Goal: Task Accomplishment & Management: Complete application form

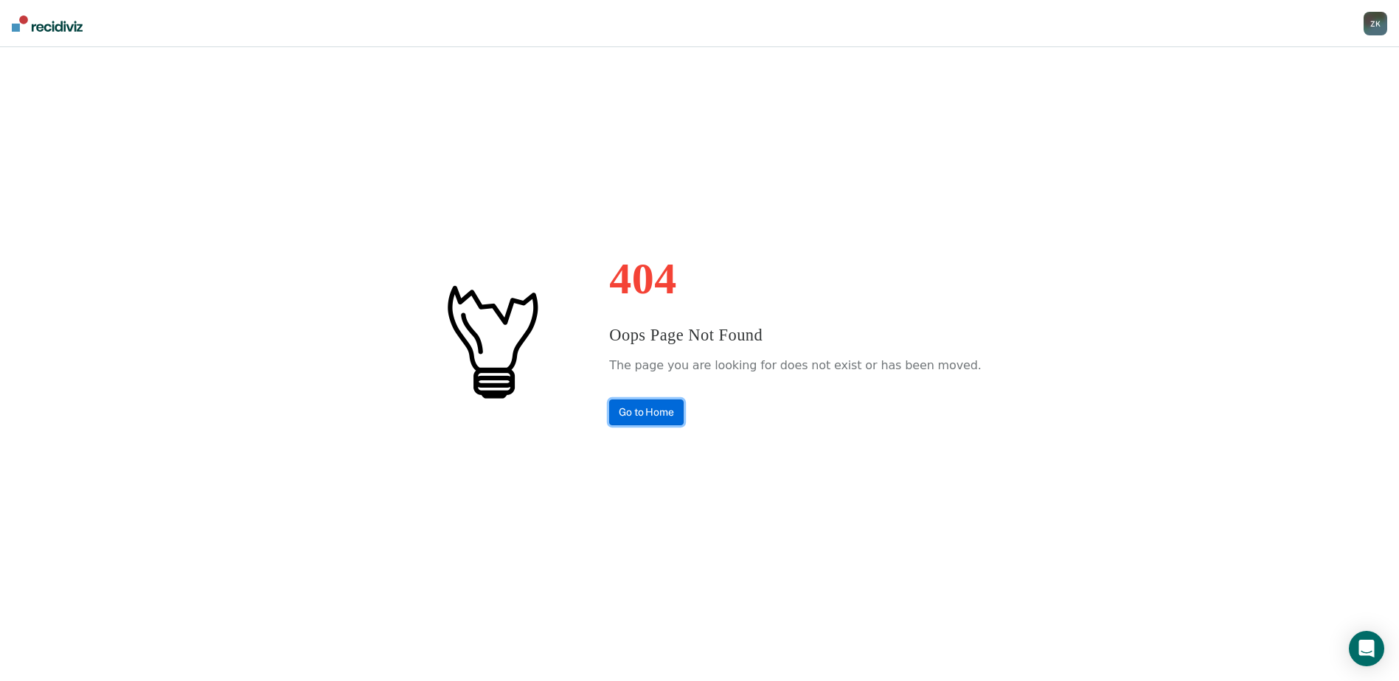
click at [650, 411] on link "Go to Home" at bounding box center [646, 413] width 74 height 26
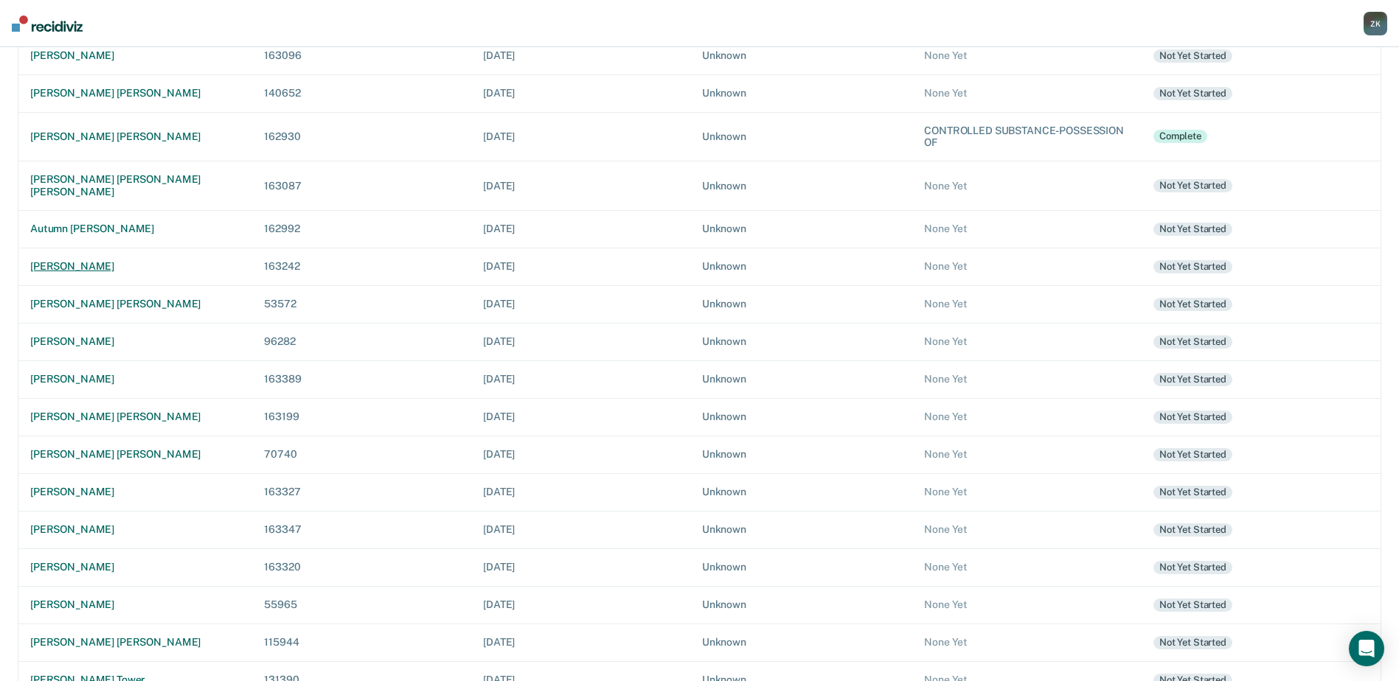
scroll to position [302, 0]
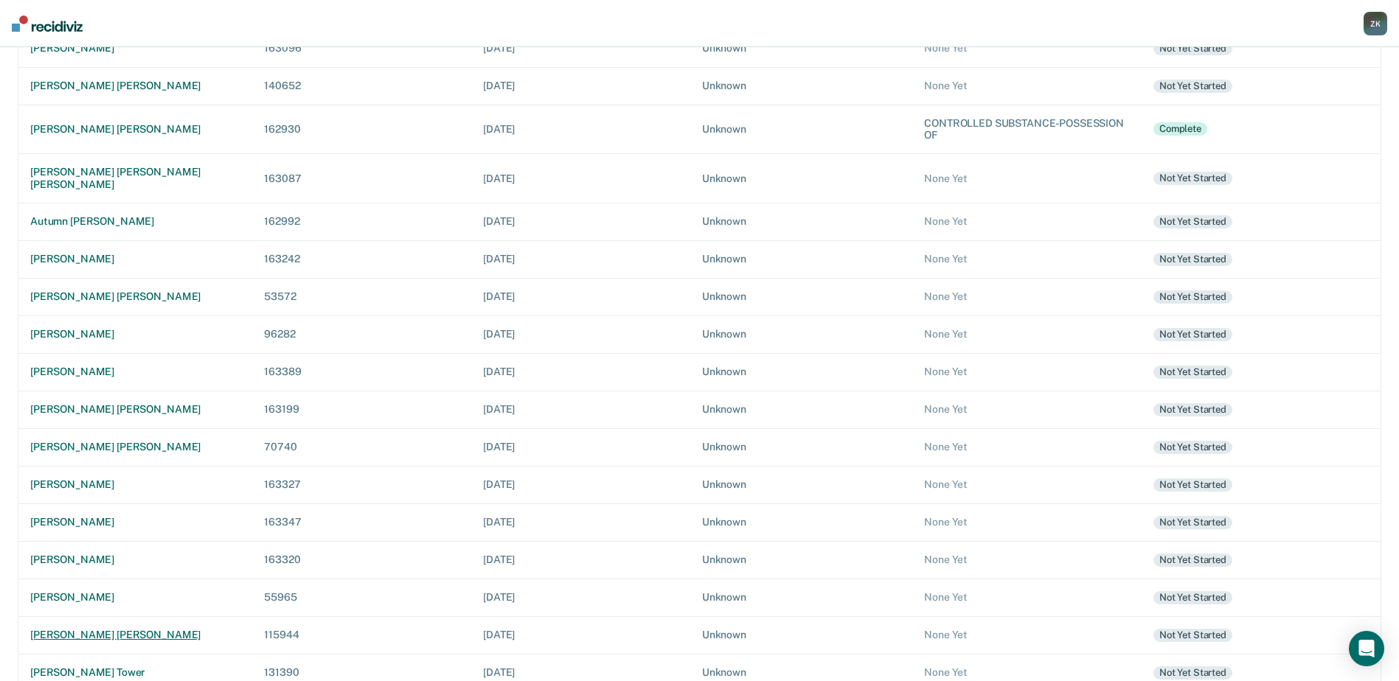
click at [94, 629] on div "christopher john taylor" at bounding box center [135, 635] width 210 height 13
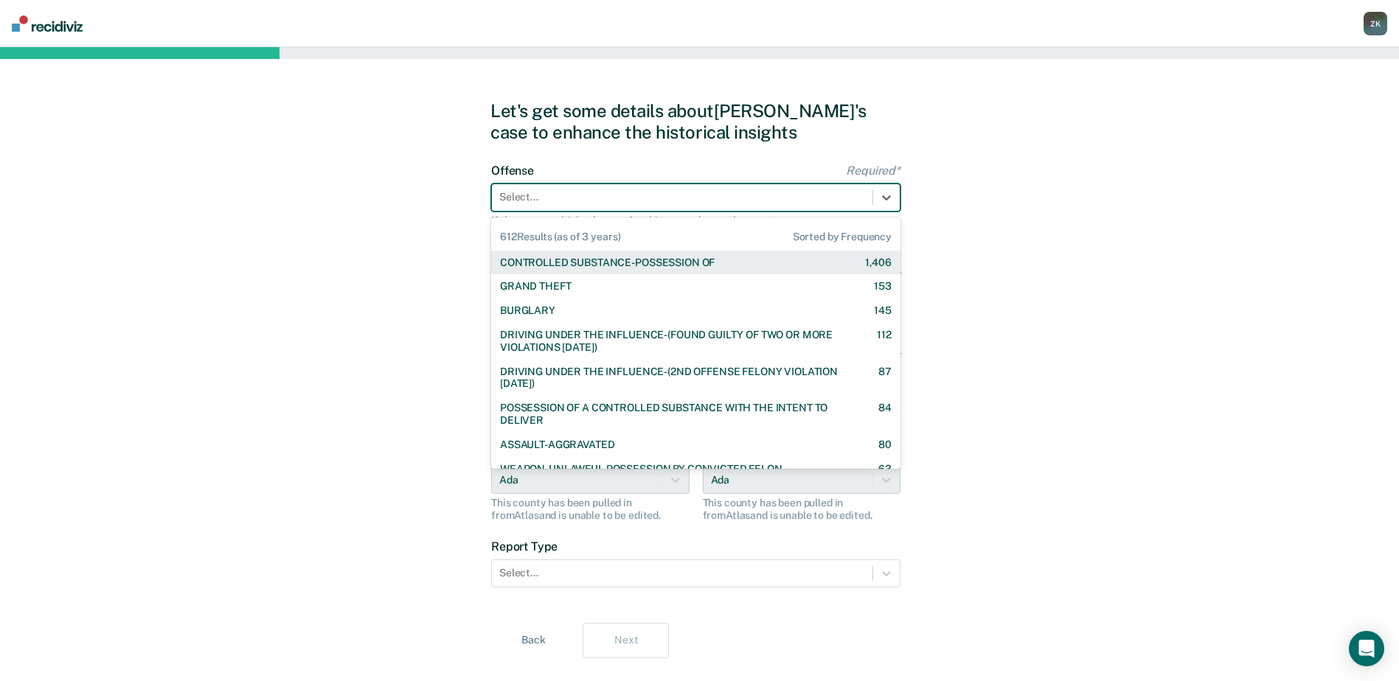
click at [796, 198] on div at bounding box center [682, 197] width 366 height 15
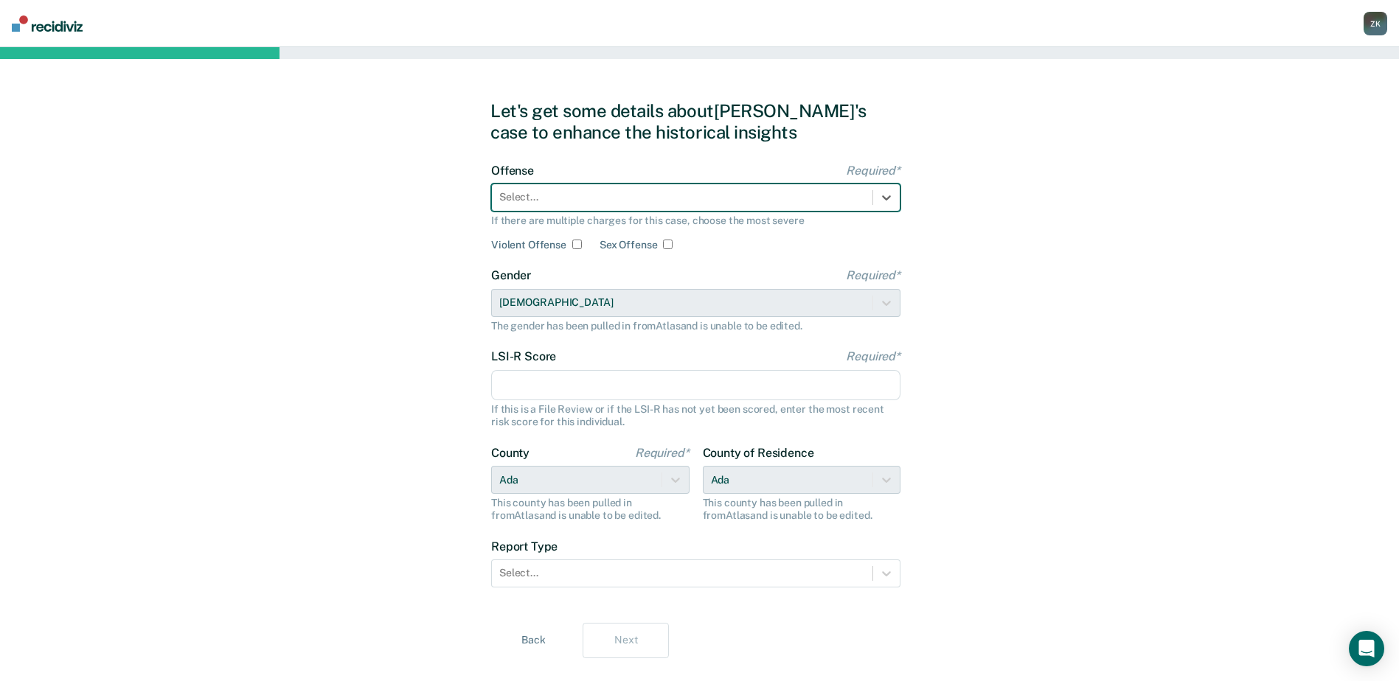
click at [689, 188] on div "Select..." at bounding box center [682, 197] width 380 height 21
click at [683, 197] on div at bounding box center [682, 197] width 366 height 15
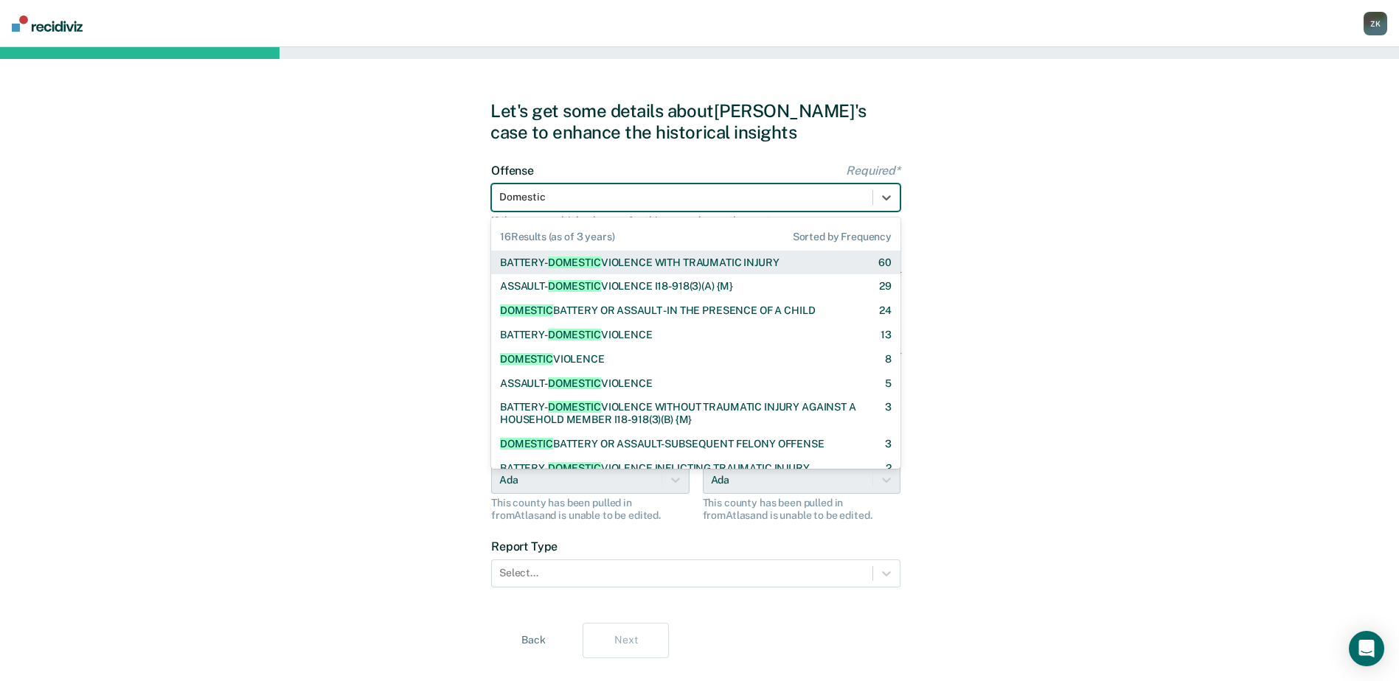
type input "Domestic"
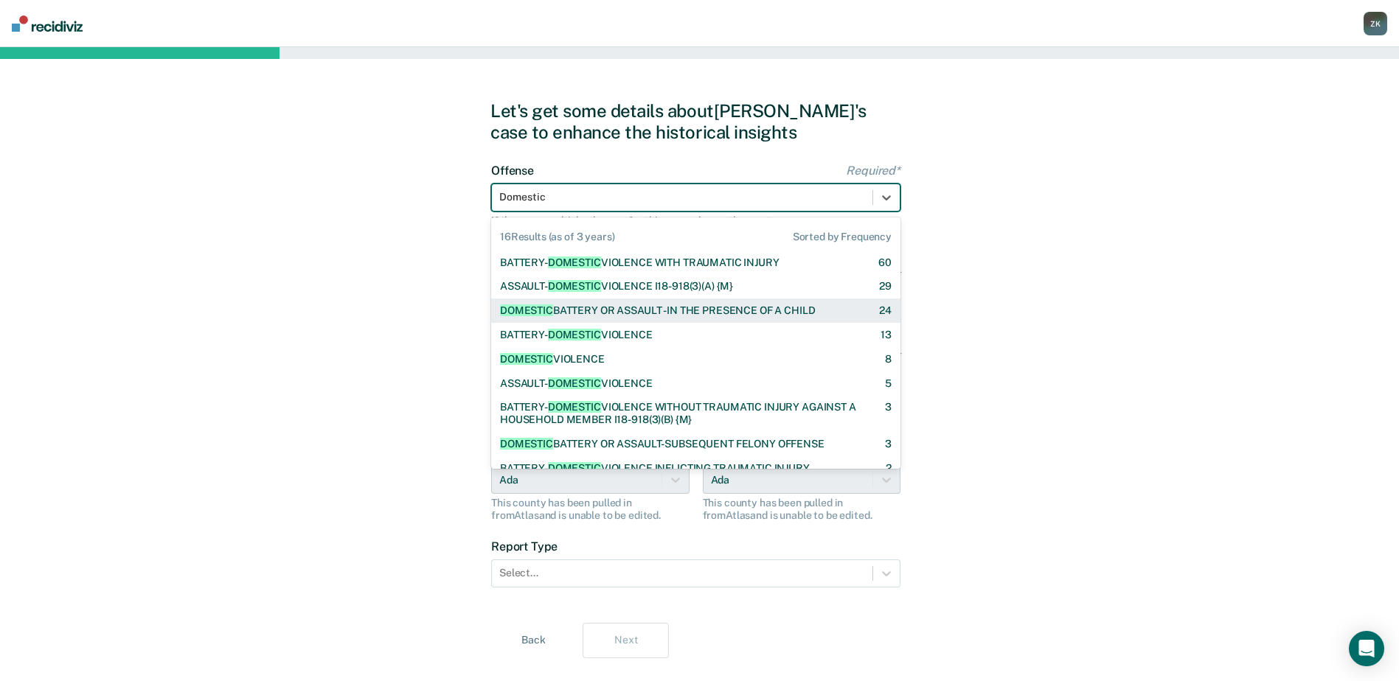
click at [744, 313] on div "DOMESTIC BATTERY OR ASSAULT -IN THE PRESENCE OF A CHILD" at bounding box center [657, 311] width 315 height 13
checkbox input "true"
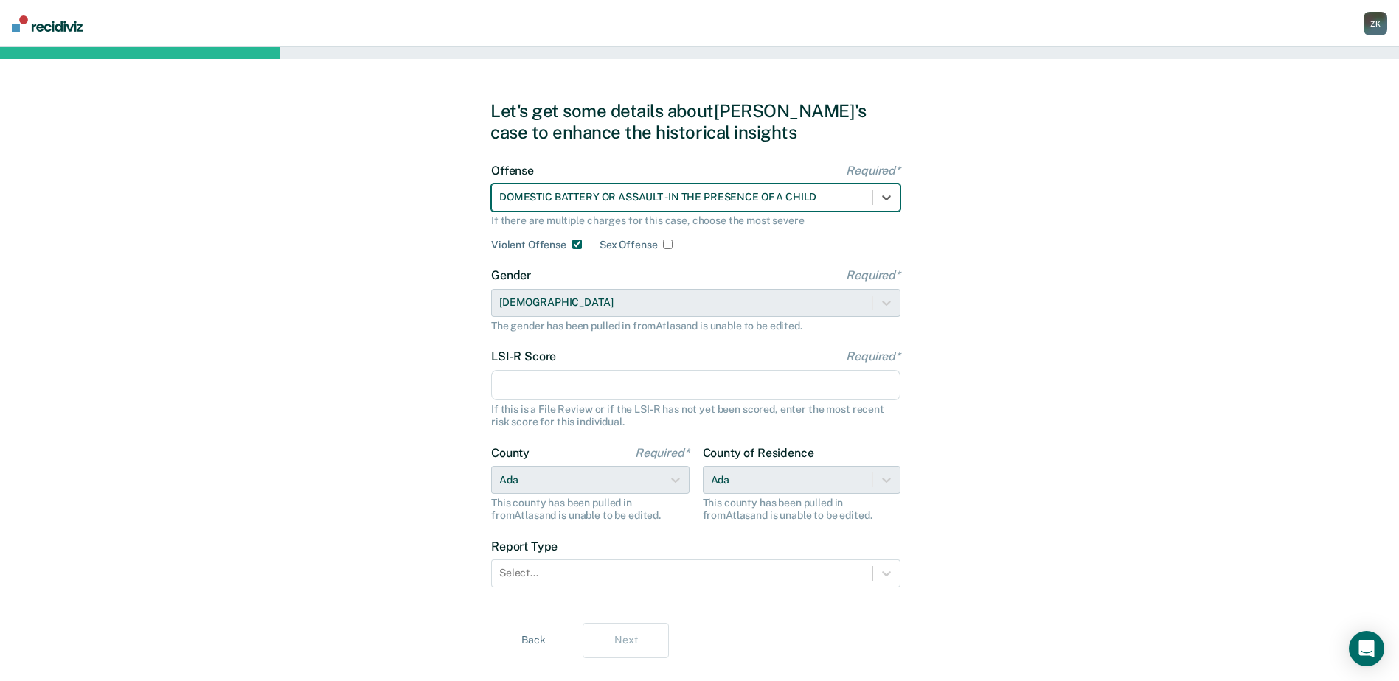
click at [549, 394] on input "LSI-R Score Required*" at bounding box center [695, 385] width 409 height 31
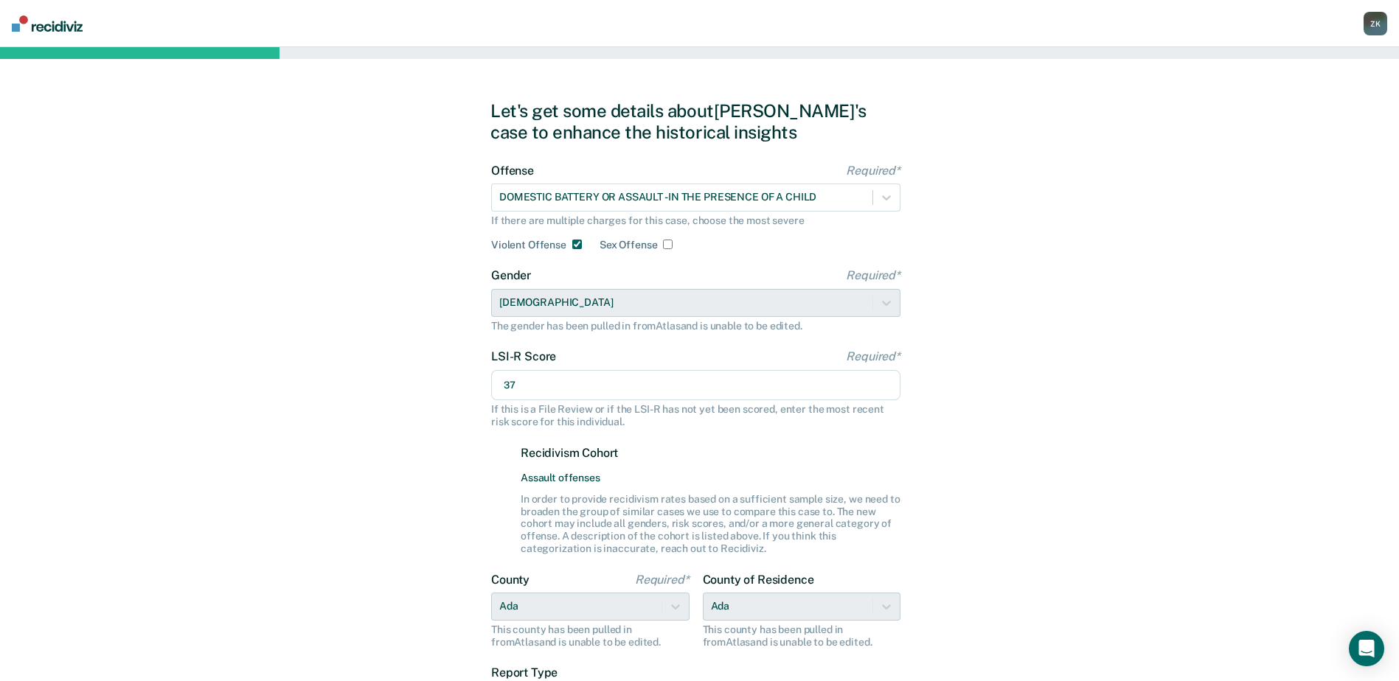
type input "37"
click at [1022, 472] on div "Let's get some details about Christopher's case to enhance the historical insig…" at bounding box center [699, 442] width 1399 height 791
click at [987, 496] on div "Let's get some details about Christopher's case to enhance the historical insig…" at bounding box center [699, 442] width 1399 height 791
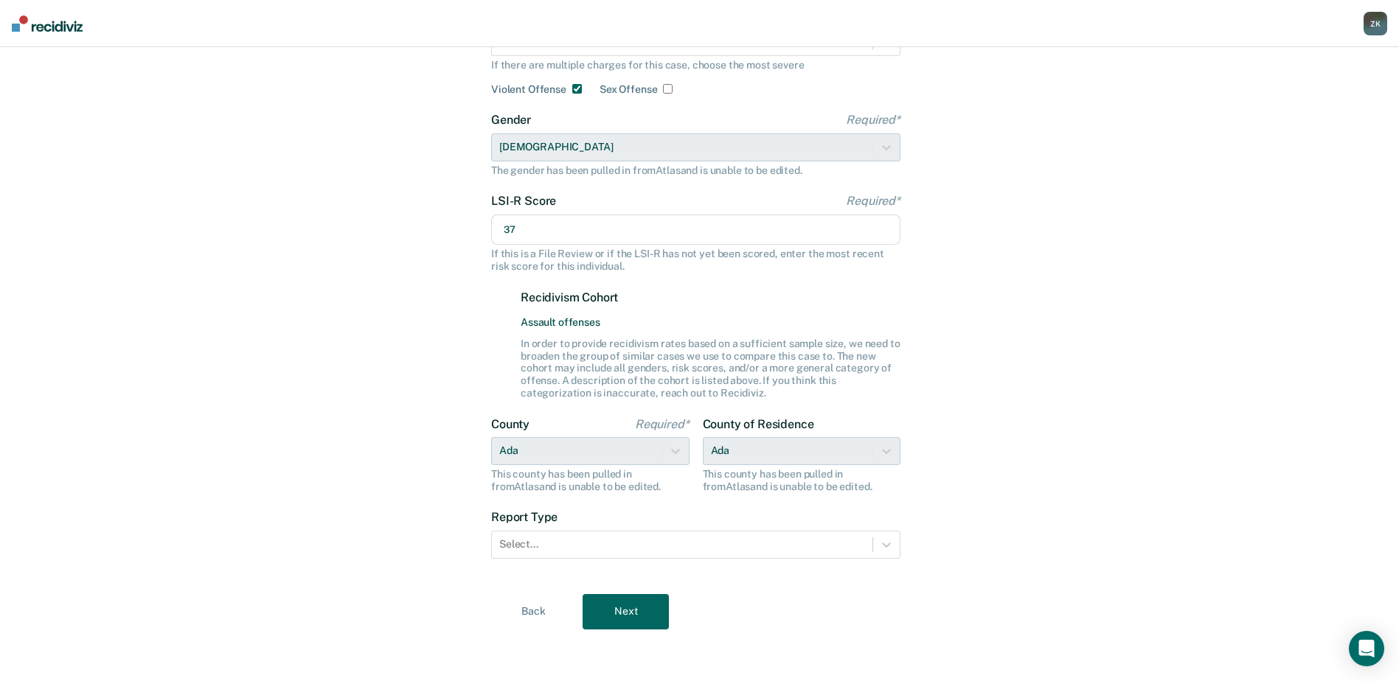
scroll to position [157, 0]
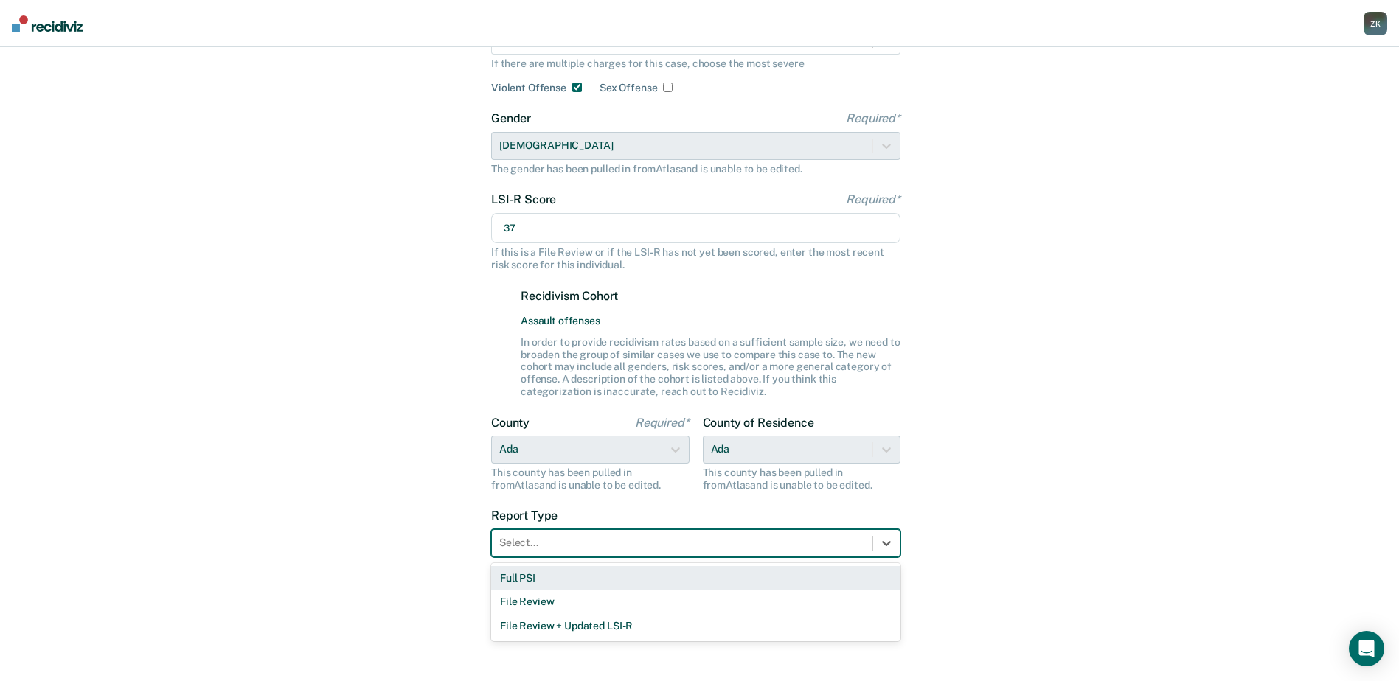
click at [762, 547] on div at bounding box center [682, 542] width 366 height 15
click at [737, 573] on div "Full PSI" at bounding box center [695, 578] width 409 height 24
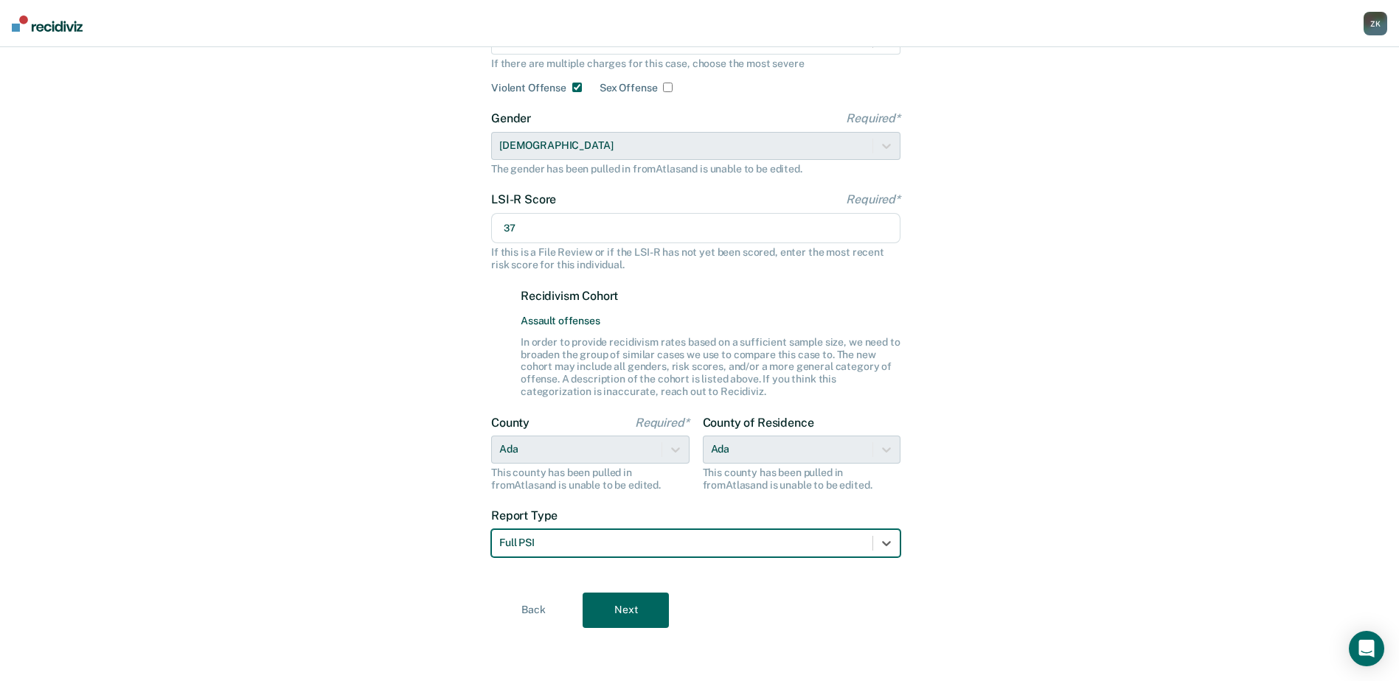
click at [636, 605] on button "Next" at bounding box center [626, 610] width 86 height 35
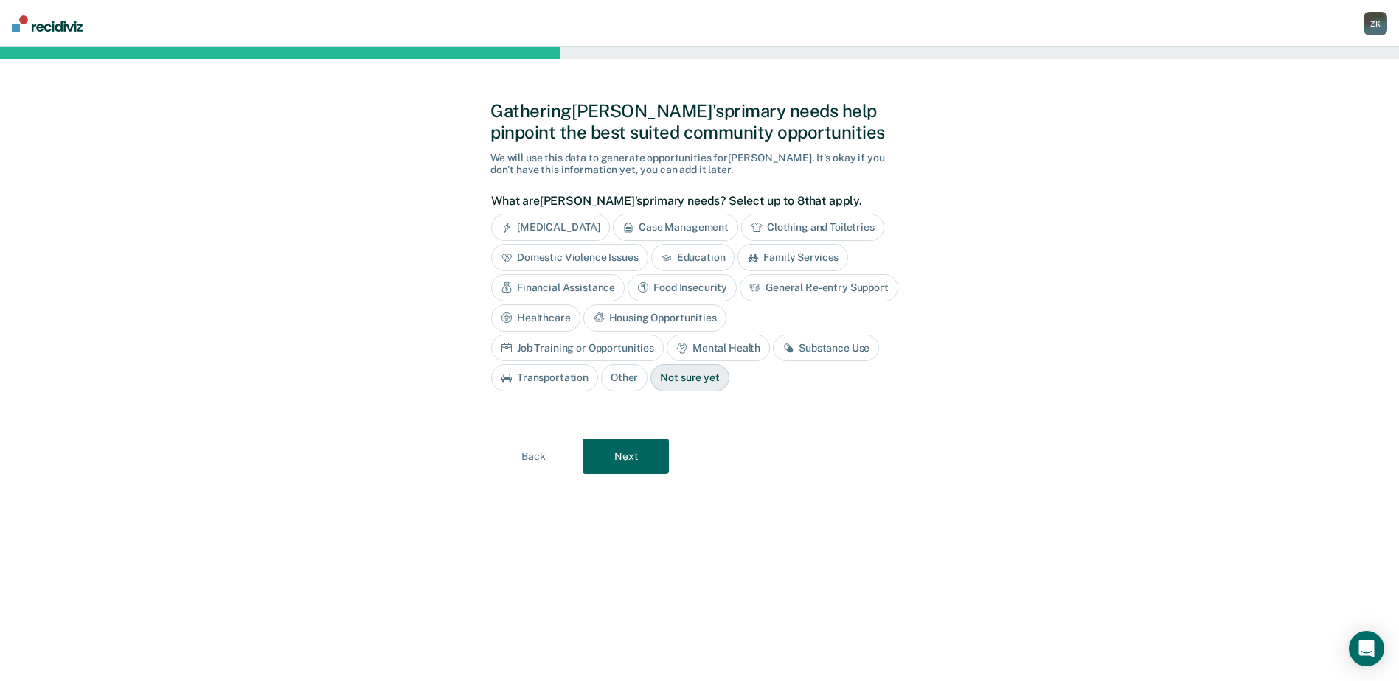
scroll to position [0, 0]
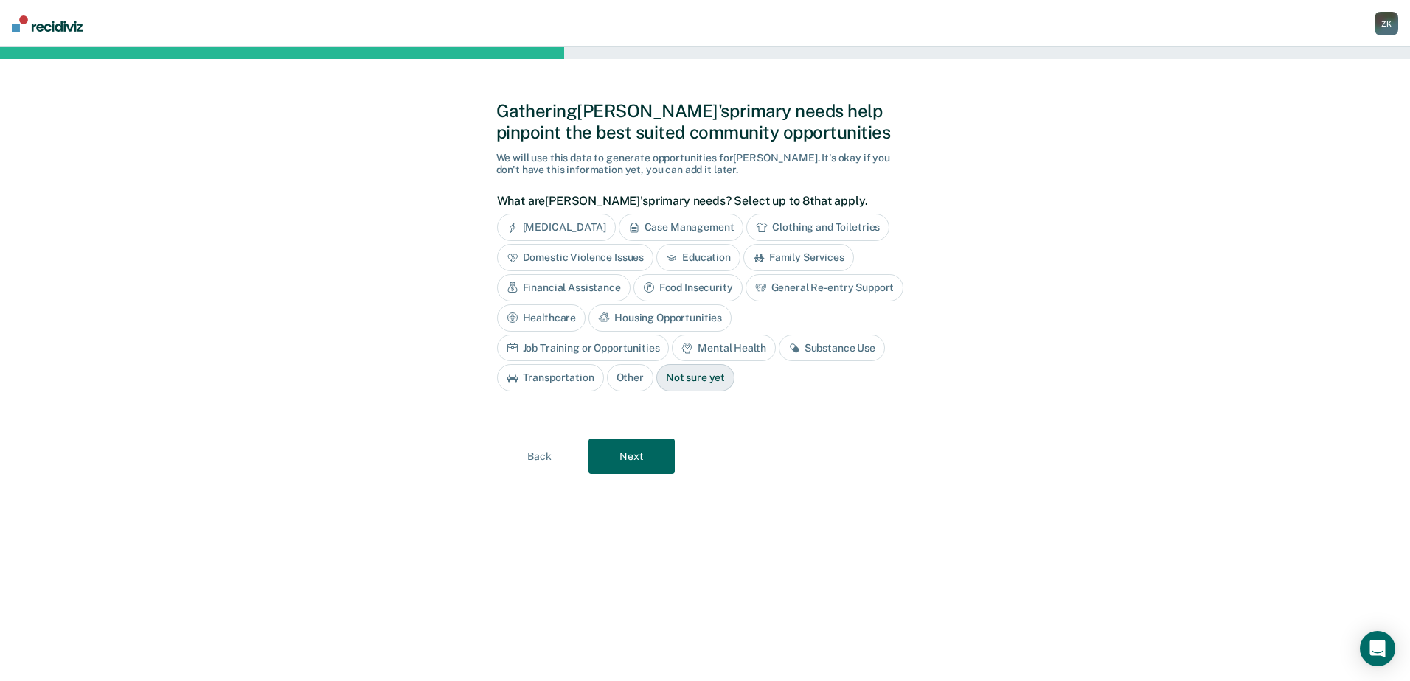
click at [585, 225] on div "Anger Management" at bounding box center [556, 227] width 119 height 27
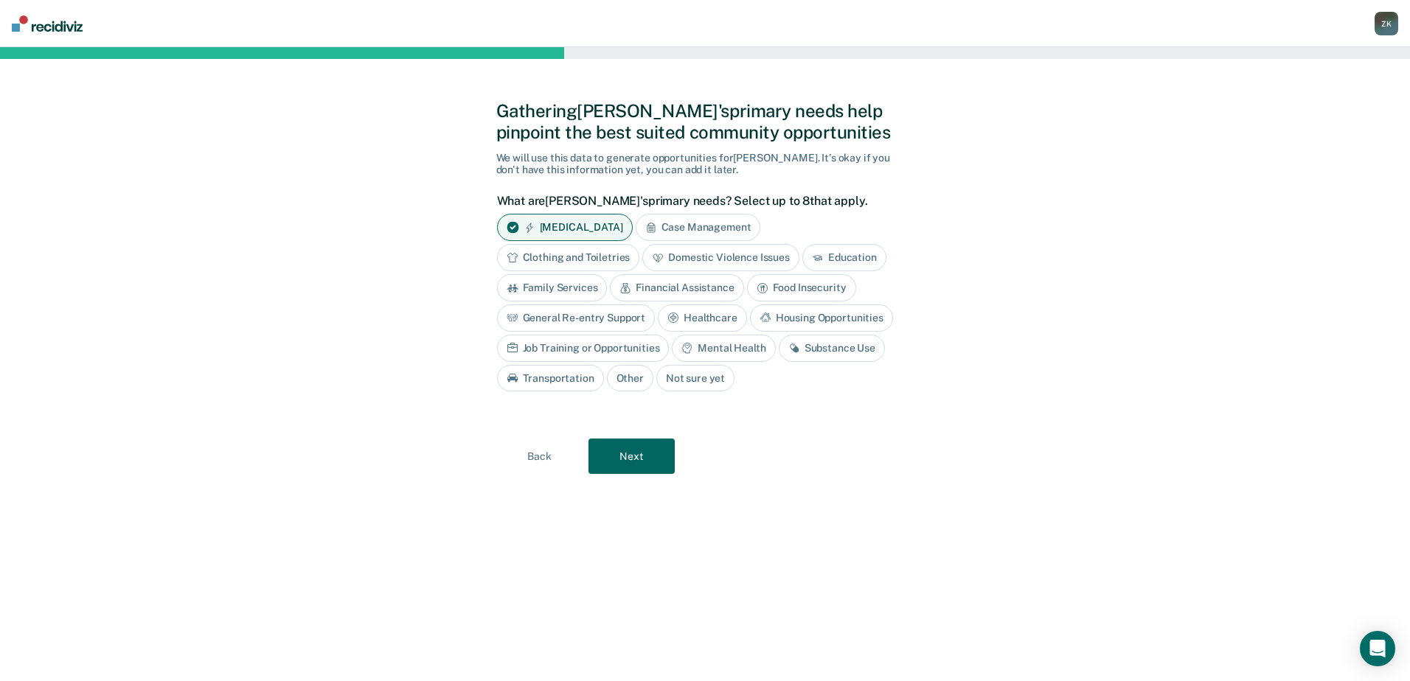
click at [741, 257] on div "Domestic Violence Issues" at bounding box center [720, 257] width 157 height 27
click at [861, 256] on div "Education" at bounding box center [861, 257] width 84 height 27
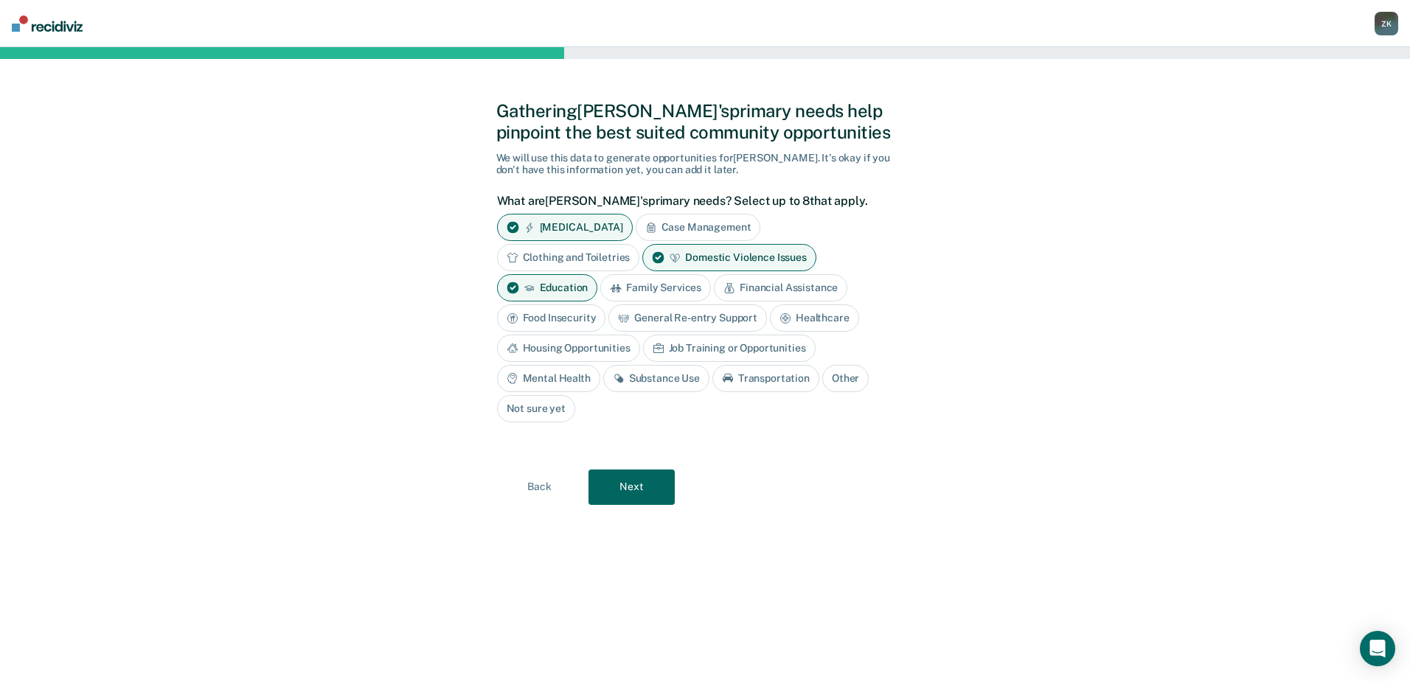
click at [717, 345] on div "Job Training or Opportunities" at bounding box center [729, 348] width 173 height 27
click at [552, 289] on div "Education" at bounding box center [547, 287] width 101 height 27
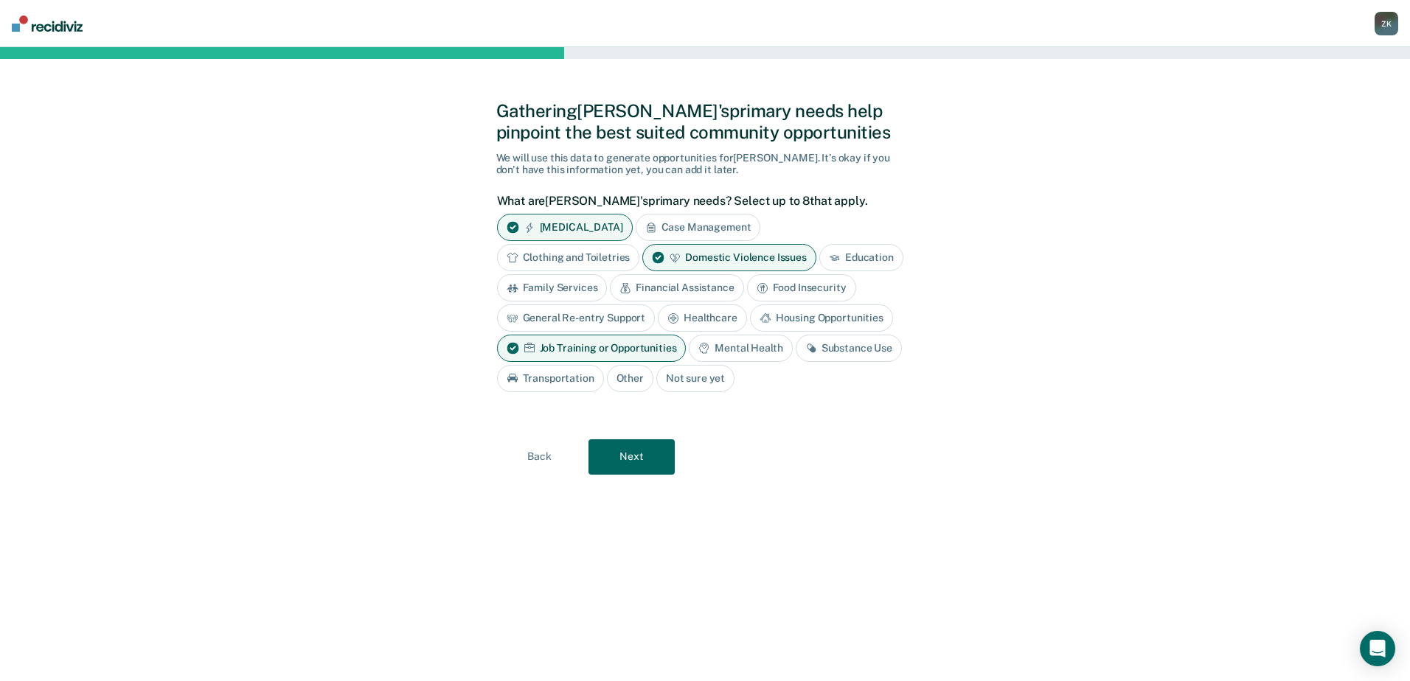
click at [761, 348] on div "Mental Health" at bounding box center [740, 348] width 103 height 27
click at [527, 380] on div "Substance Use" at bounding box center [550, 378] width 106 height 27
click at [630, 459] on button "Next" at bounding box center [631, 456] width 86 height 35
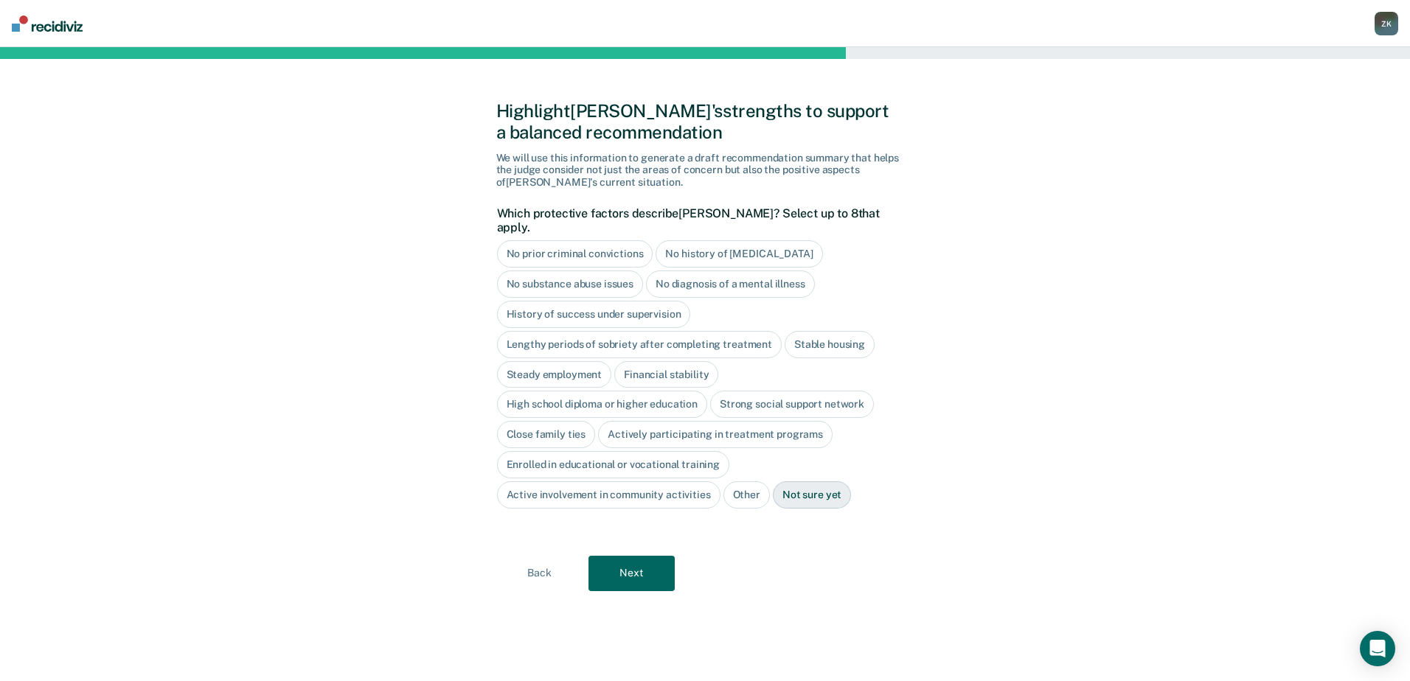
click at [647, 563] on button "Next" at bounding box center [631, 573] width 86 height 35
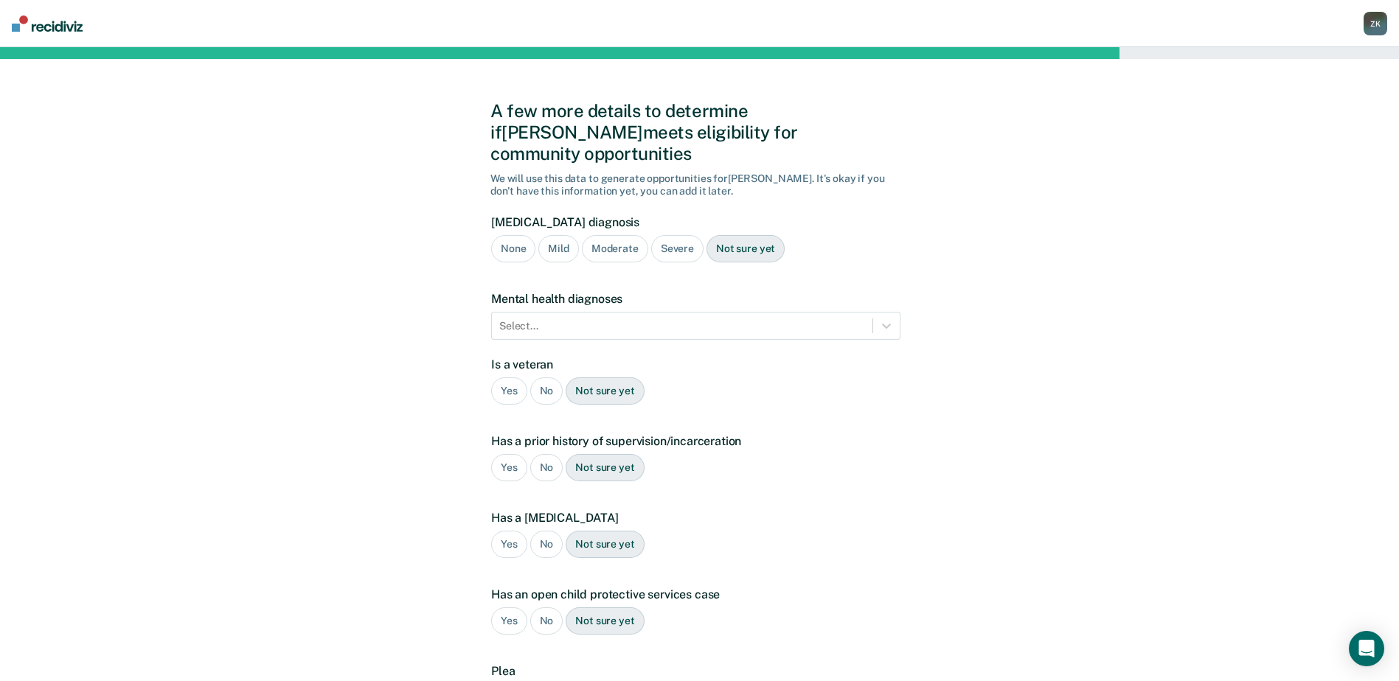
click at [737, 235] on div "Not sure yet" at bounding box center [745, 248] width 78 height 27
click at [546, 378] on div "No" at bounding box center [546, 391] width 33 height 27
click at [668, 235] on div "Severe" at bounding box center [677, 248] width 52 height 27
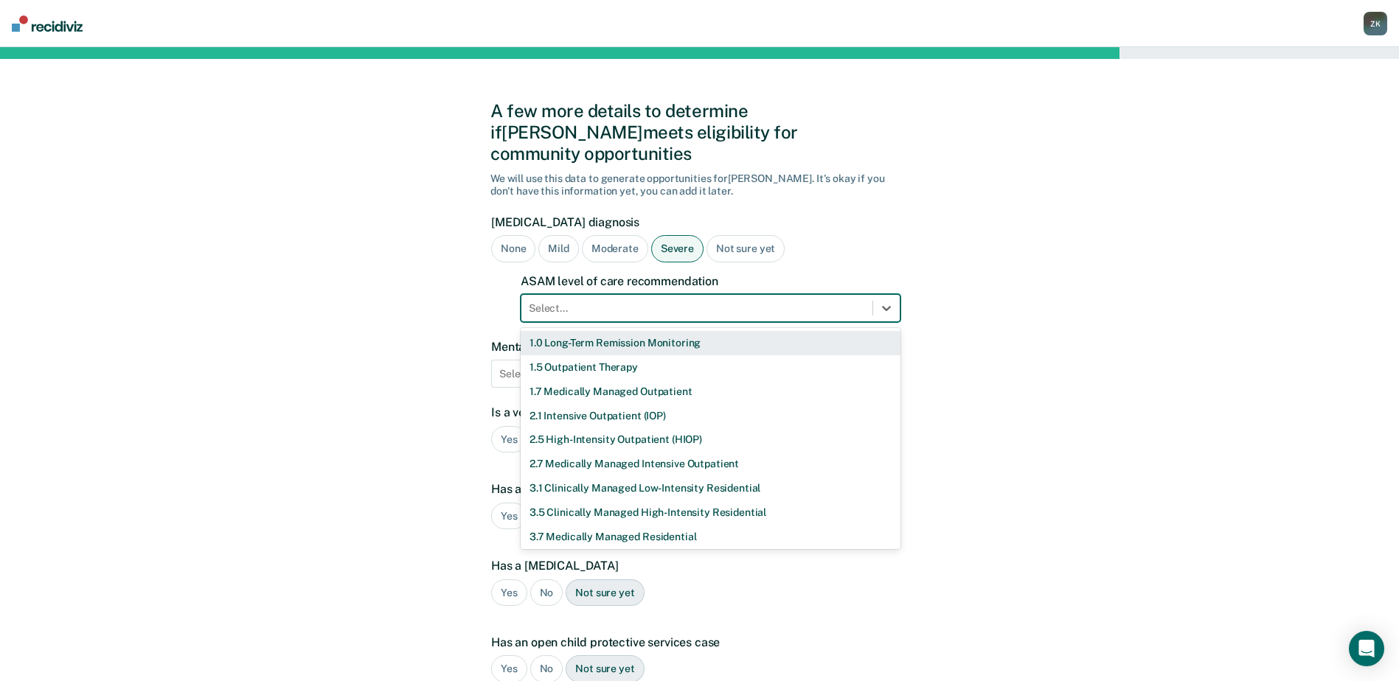
click at [660, 301] on div at bounding box center [697, 308] width 336 height 15
click at [1071, 285] on div "A few more details to determine if Christopher meets eligibility for community …" at bounding box center [699, 471] width 1399 height 848
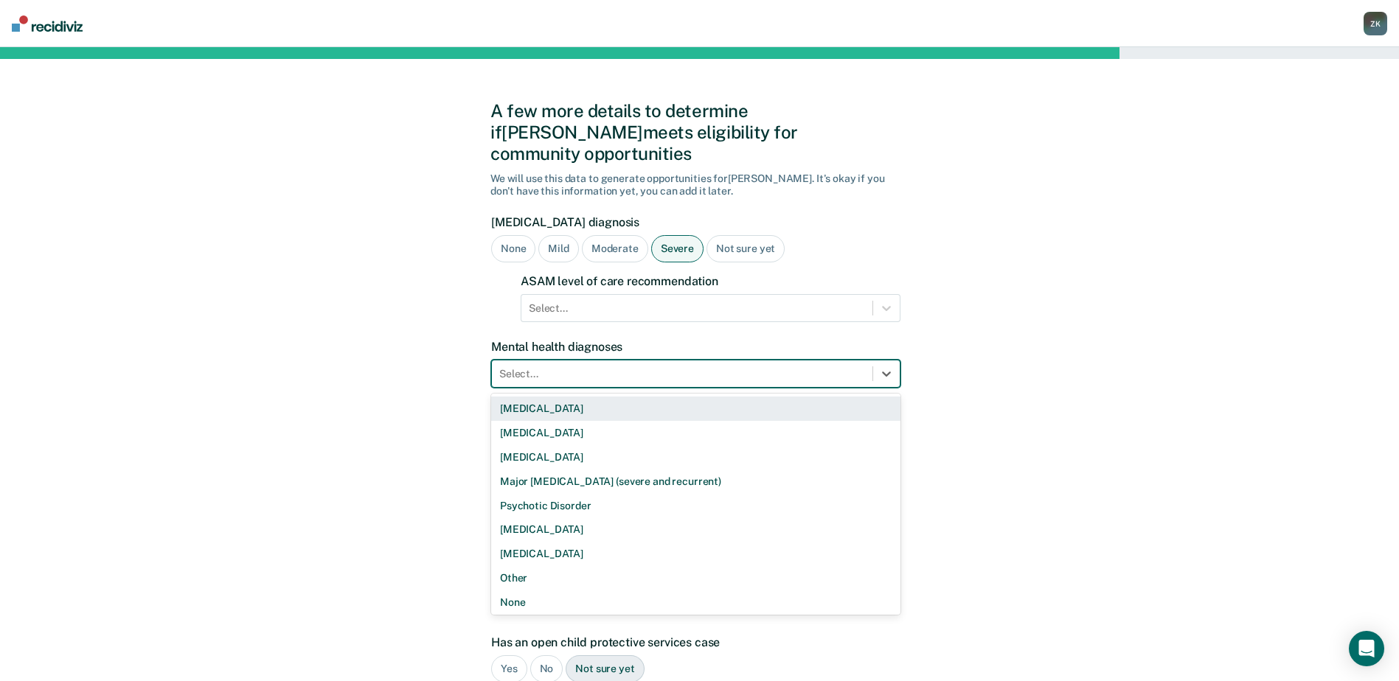
click at [872, 361] on div at bounding box center [885, 374] width 27 height 27
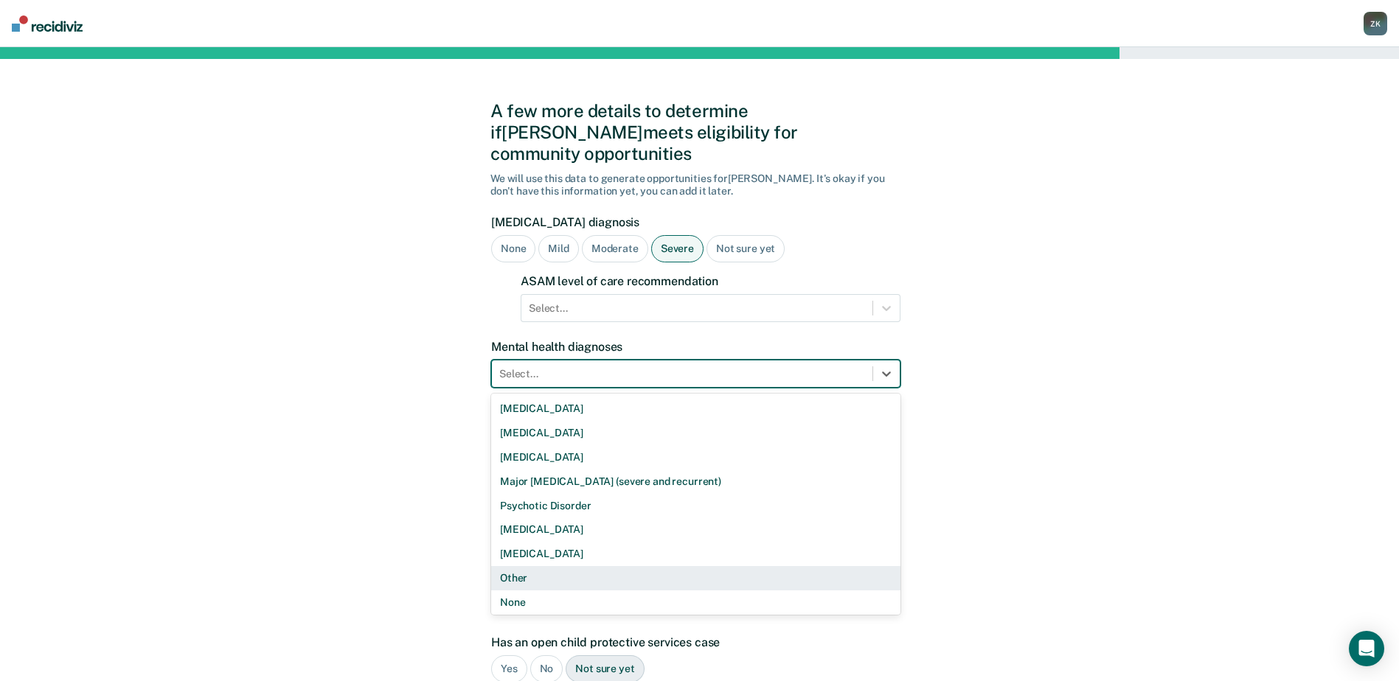
click at [718, 566] on div "Other" at bounding box center [695, 578] width 409 height 24
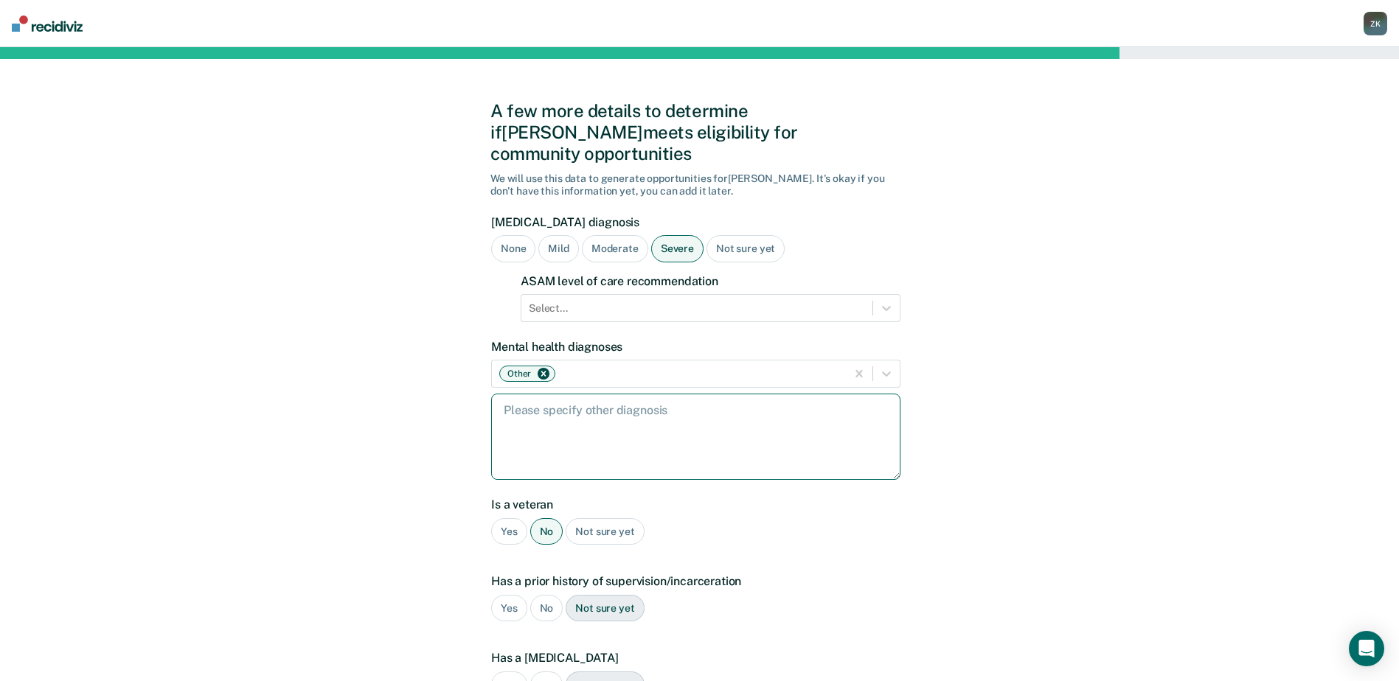
click at [685, 397] on textarea at bounding box center [695, 437] width 409 height 86
type textarea "PTSD"
click at [937, 586] on div "A few more details to determine if Christopher meets eligibility for community …" at bounding box center [699, 517] width 1399 height 940
click at [507, 595] on div "Yes" at bounding box center [509, 608] width 36 height 27
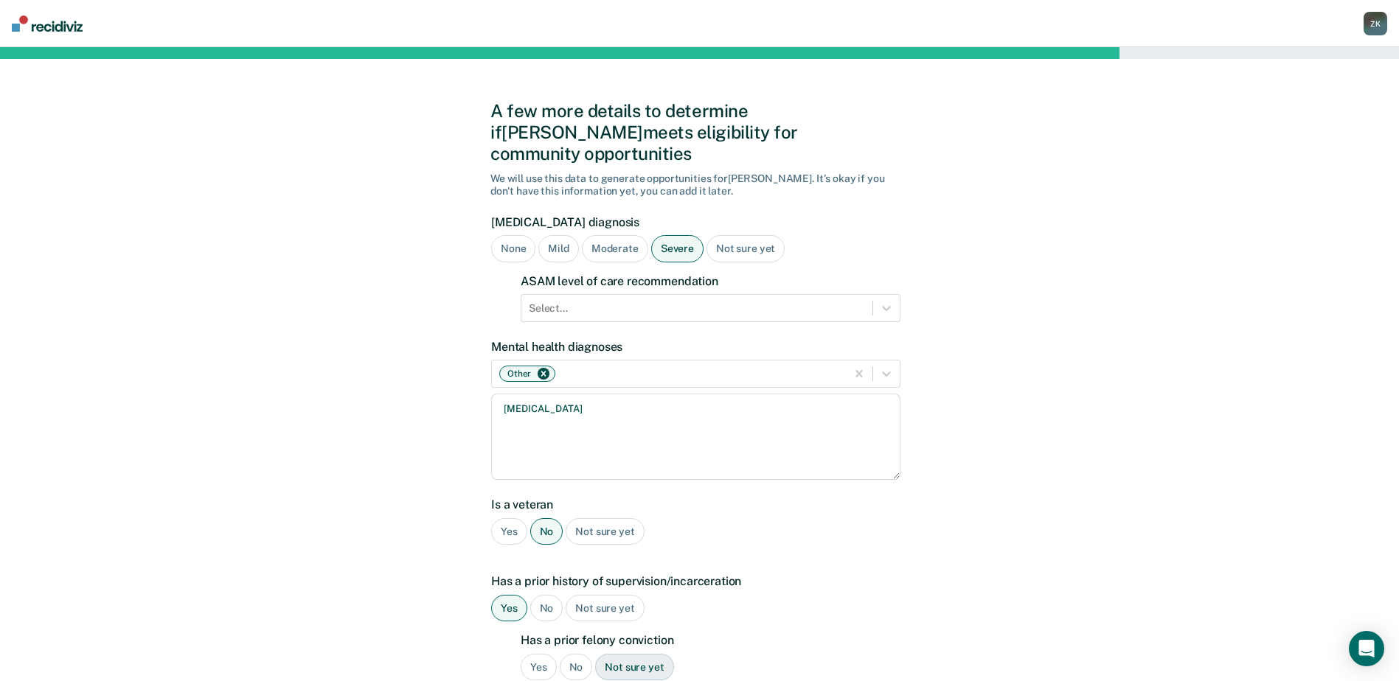
click at [537, 654] on div "Yes" at bounding box center [539, 667] width 36 height 27
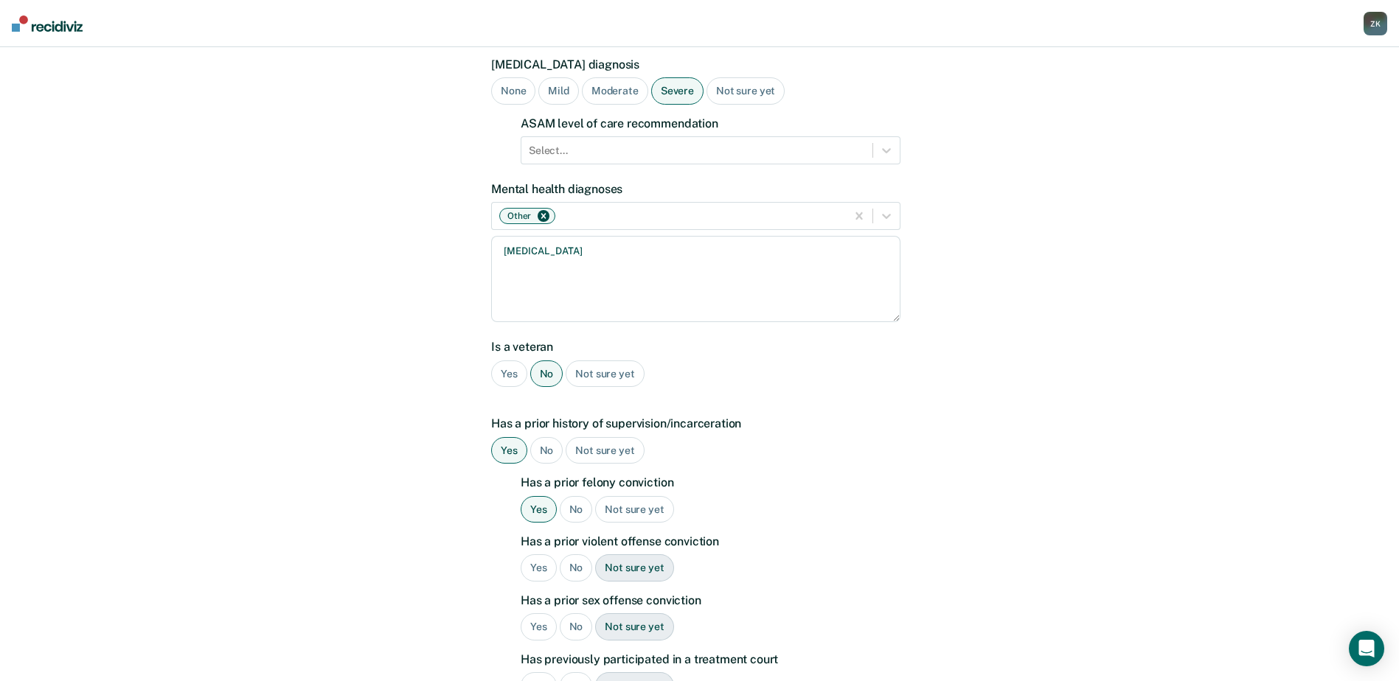
scroll to position [221, 0]
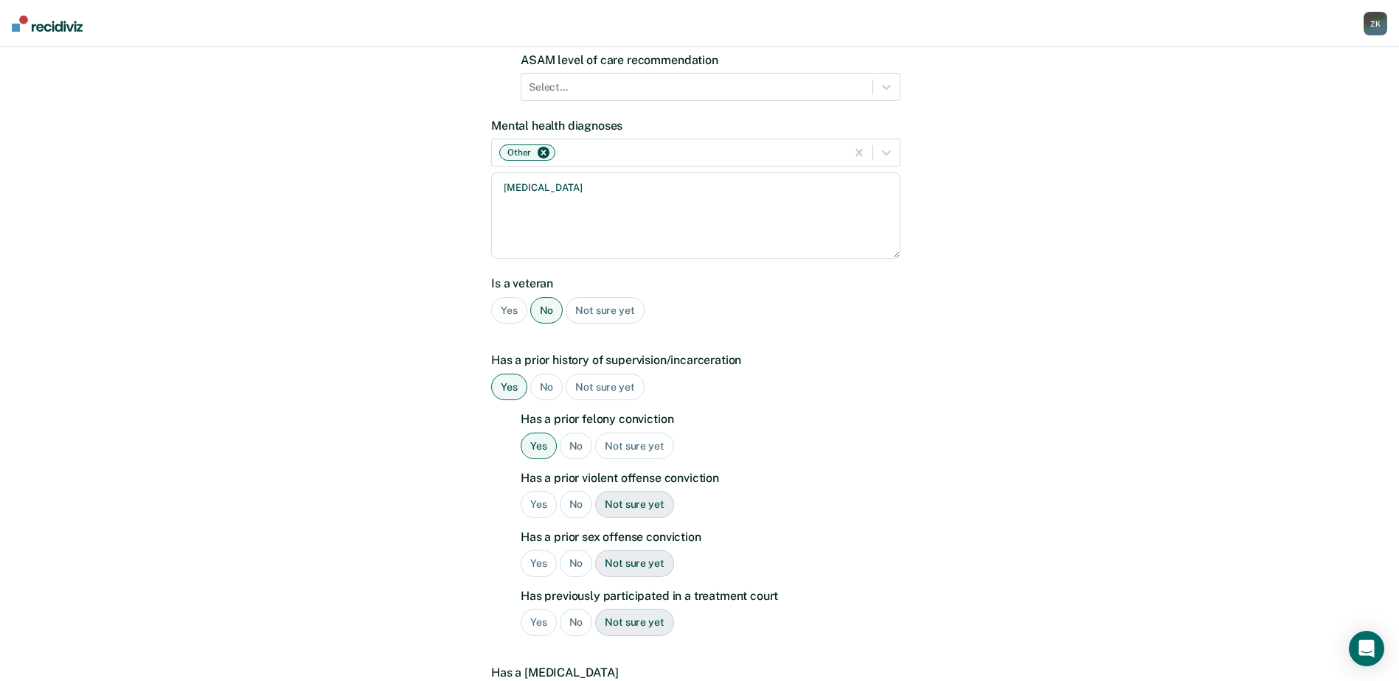
click at [539, 491] on div "Yes" at bounding box center [539, 504] width 36 height 27
click at [578, 550] on div "No" at bounding box center [576, 563] width 33 height 27
click at [535, 609] on div "Yes" at bounding box center [539, 622] width 36 height 27
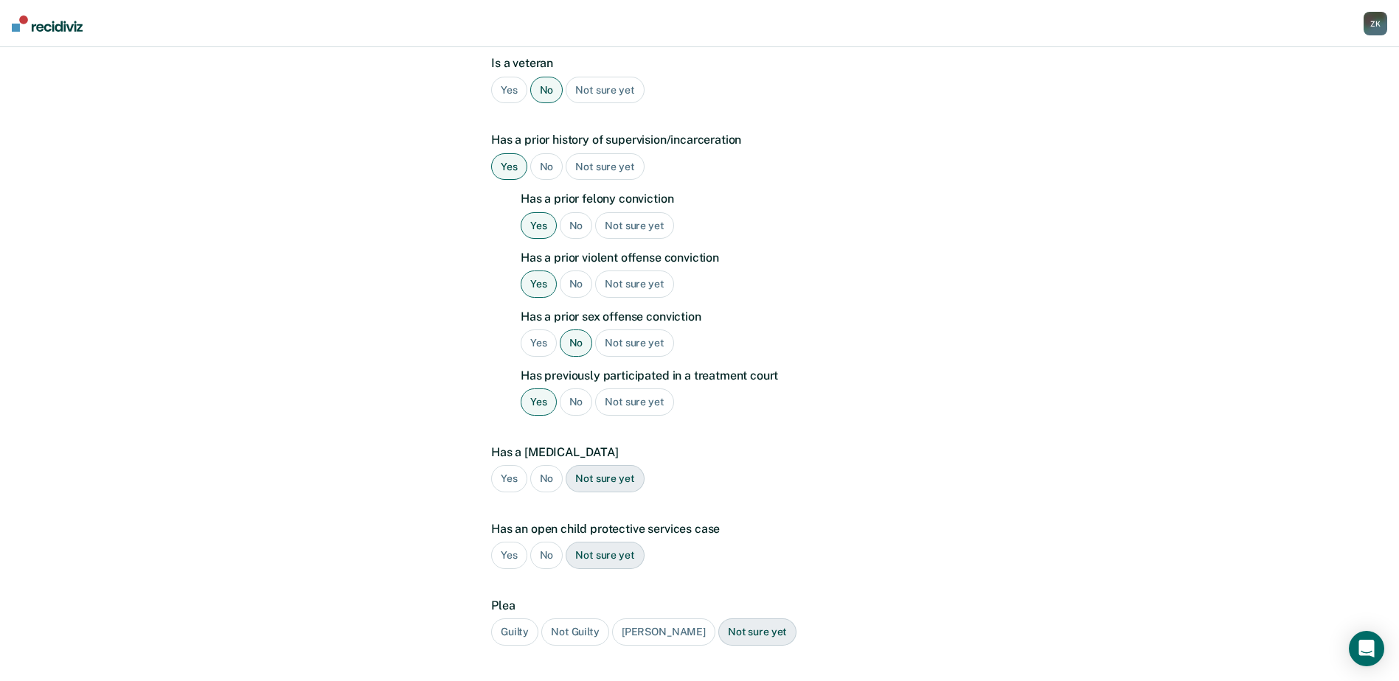
scroll to position [442, 0]
click at [552, 465] on div "No" at bounding box center [546, 478] width 33 height 27
click at [542, 541] on div "No" at bounding box center [546, 554] width 33 height 27
click at [517, 618] on div "Guilty" at bounding box center [514, 631] width 47 height 27
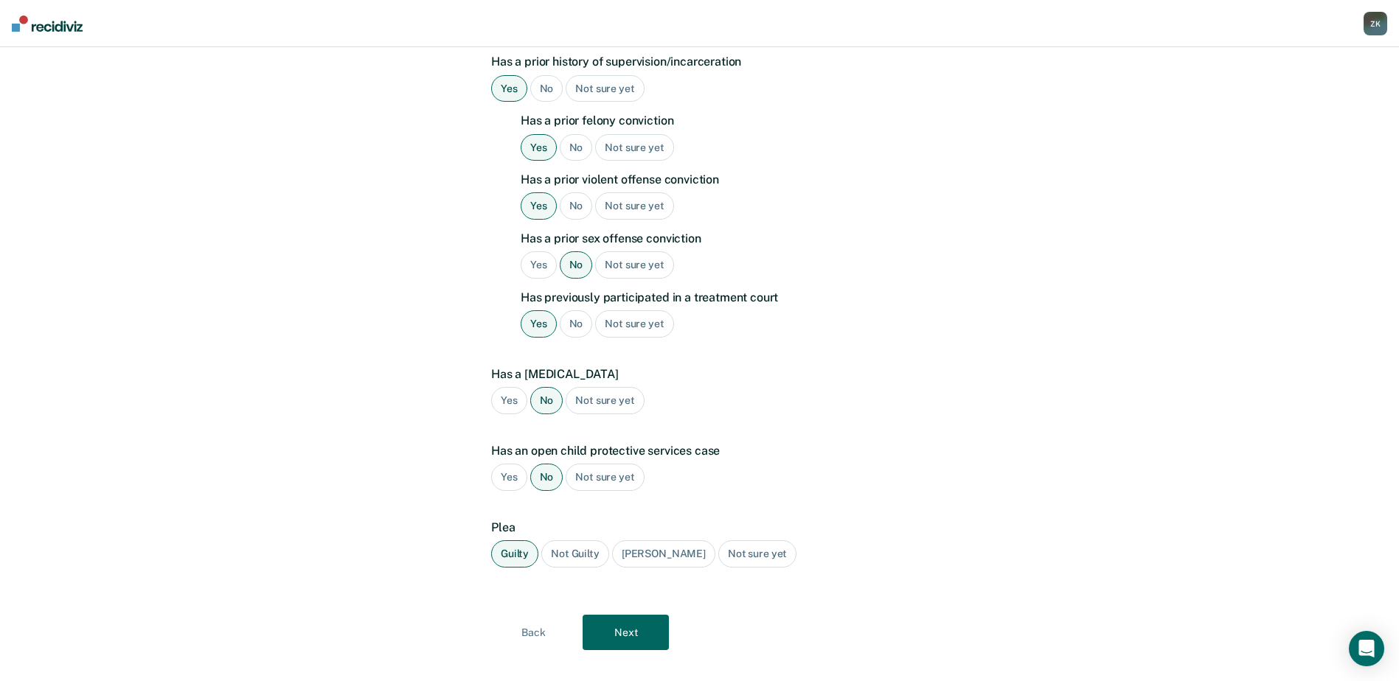
scroll to position [521, 0]
click at [638, 614] on button "Next" at bounding box center [626, 631] width 86 height 35
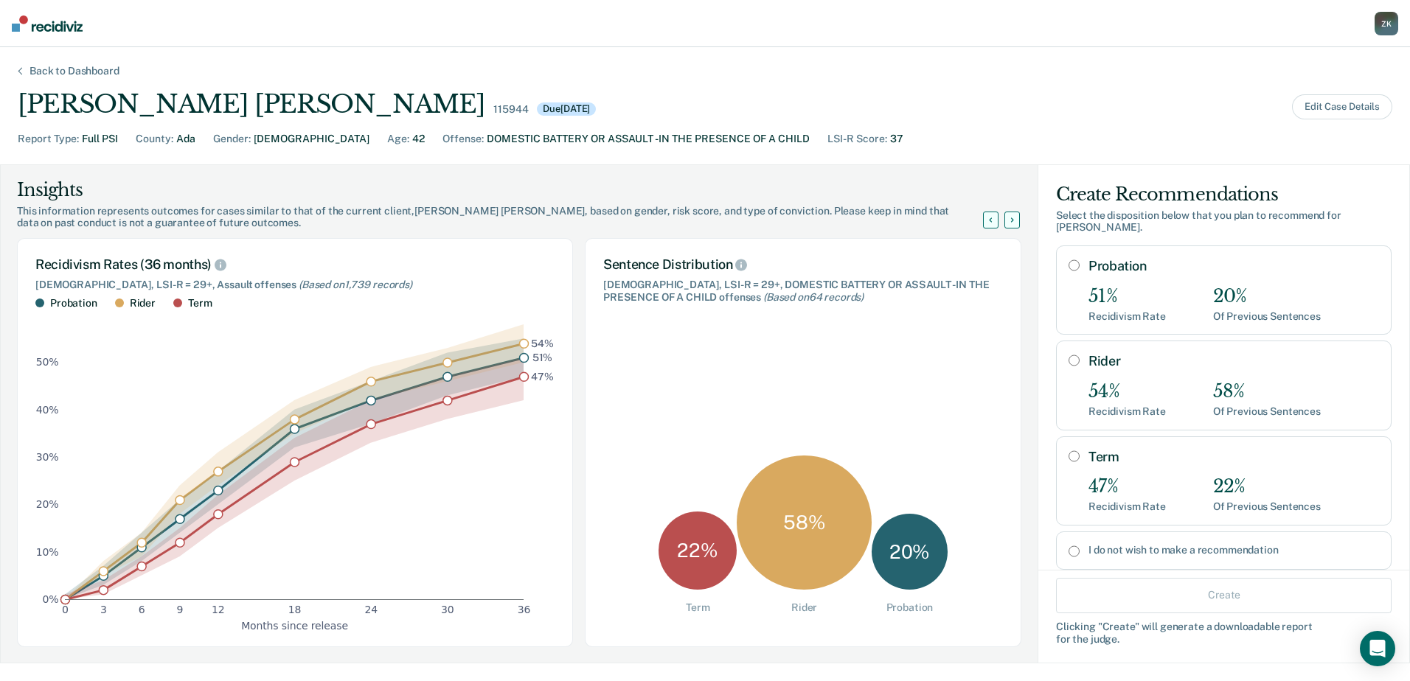
click at [1068, 553] on input "I do not wish to make a recommendation" at bounding box center [1073, 552] width 11 height 12
radio input "true"
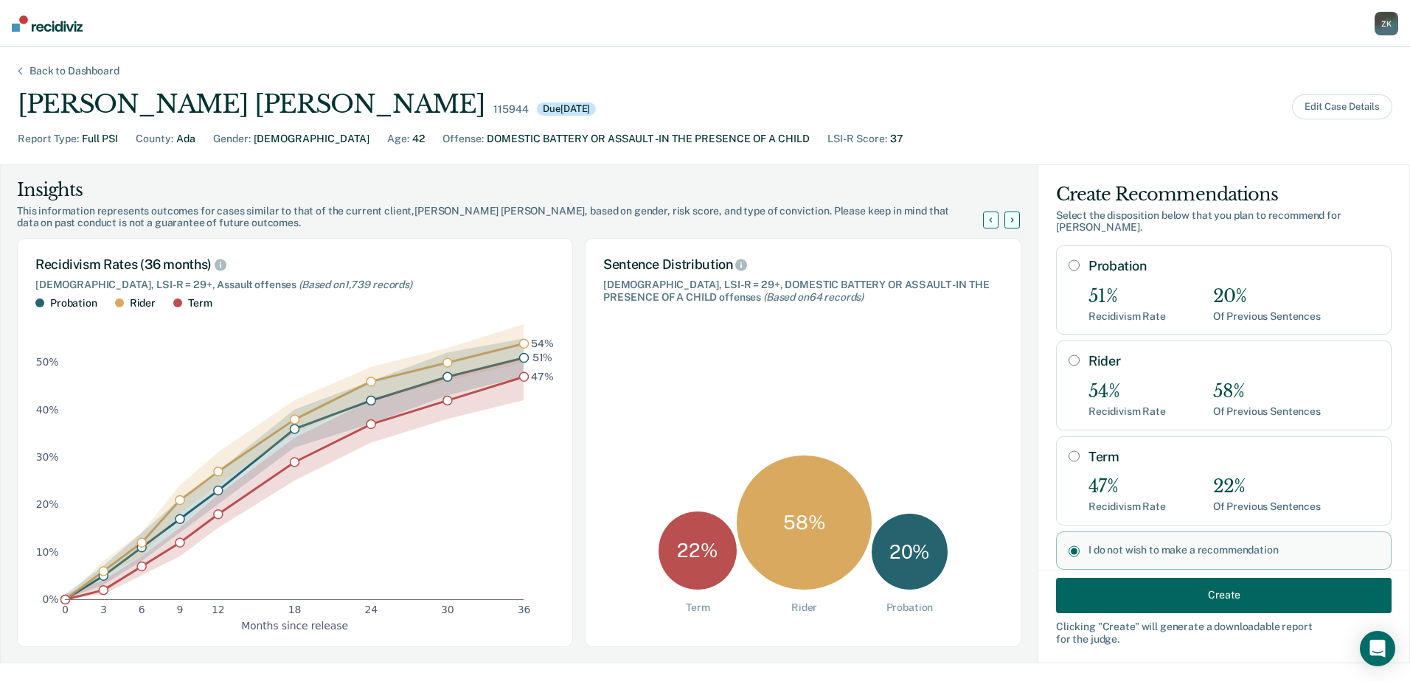
click at [1176, 597] on button "Create" at bounding box center [1224, 594] width 336 height 35
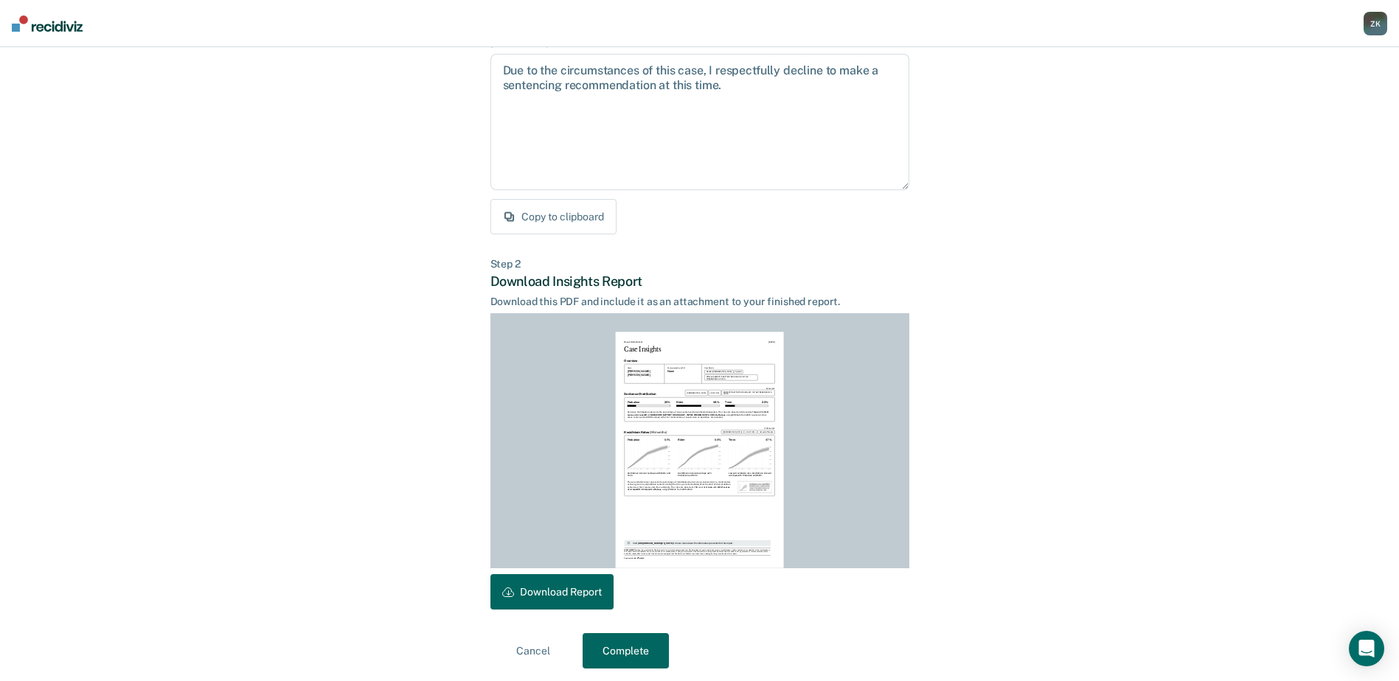
scroll to position [159, 0]
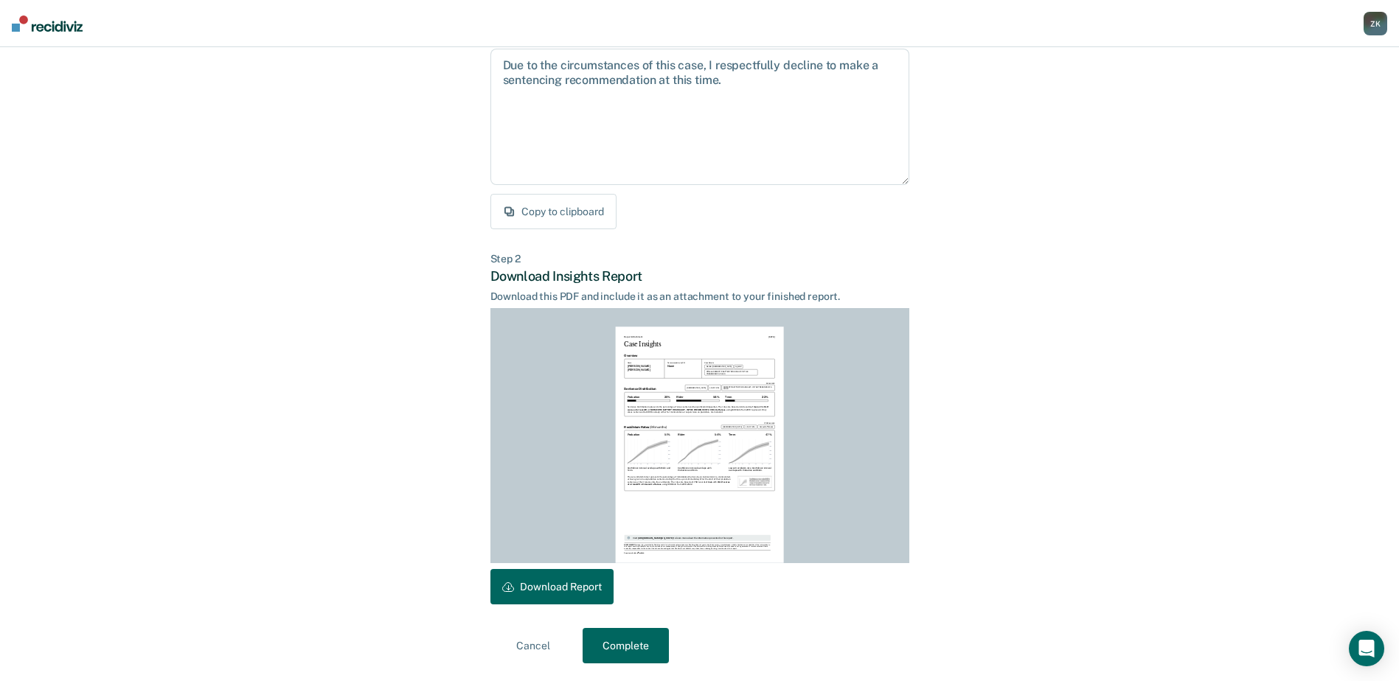
click at [526, 591] on button "Download Report" at bounding box center [551, 586] width 123 height 35
click at [636, 642] on button "Complete" at bounding box center [626, 645] width 86 height 35
